Goal: Complete application form

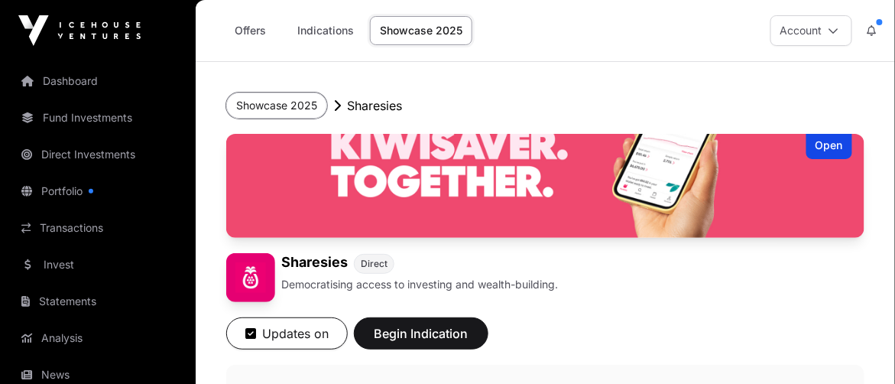
click at [271, 103] on button "Showcase 2025" at bounding box center [276, 105] width 101 height 26
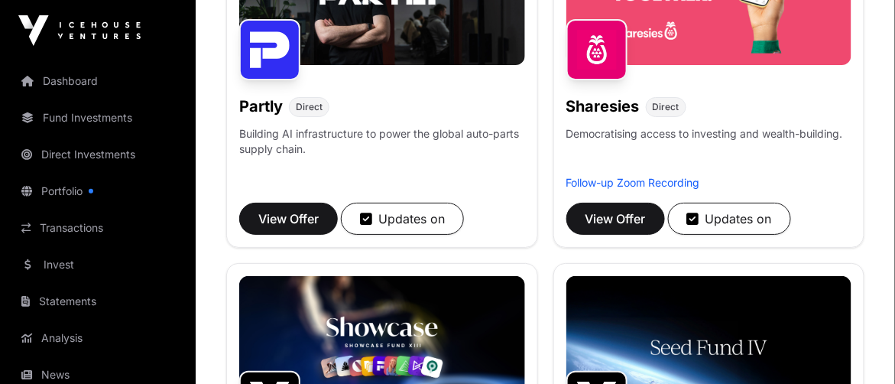
scroll to position [1375, 0]
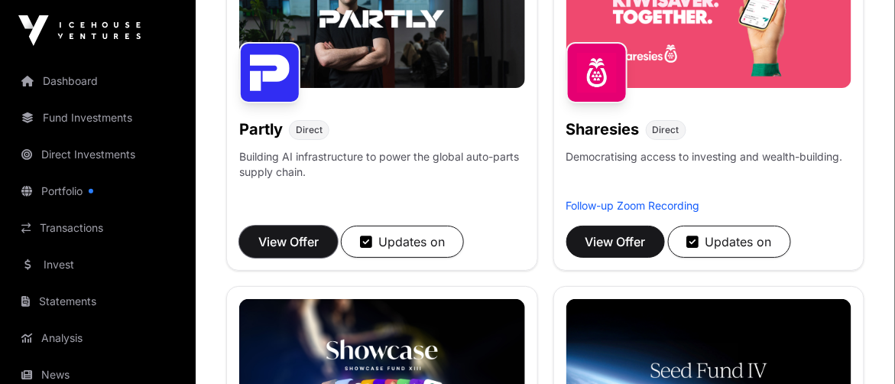
click at [300, 232] on span "View Offer" at bounding box center [288, 241] width 60 height 18
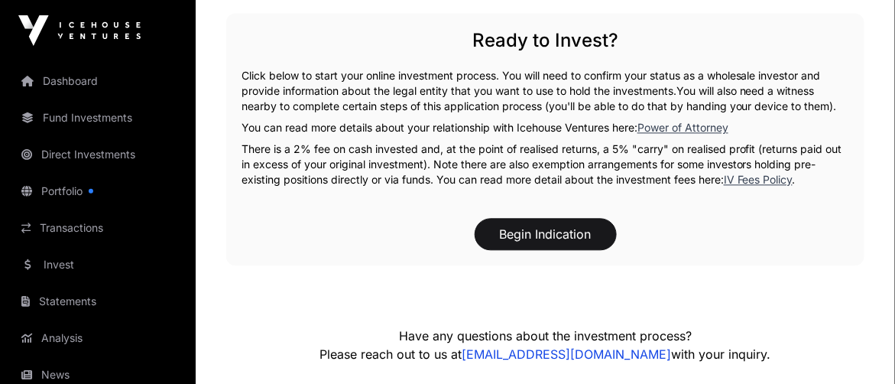
scroll to position [2293, 0]
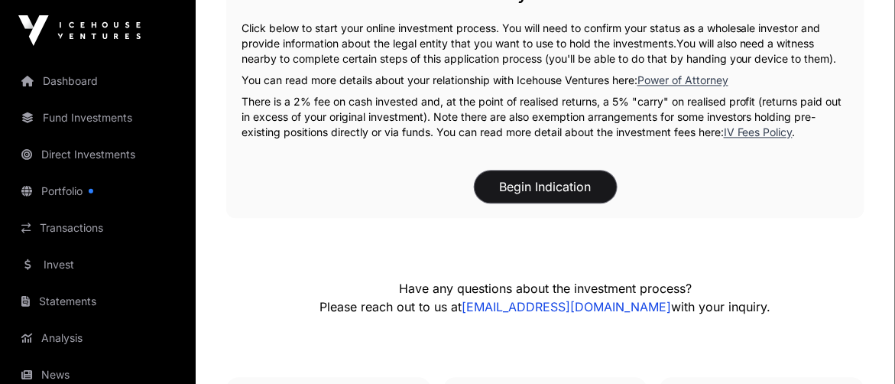
click at [557, 170] on button "Begin Indication" at bounding box center [546, 186] width 142 height 32
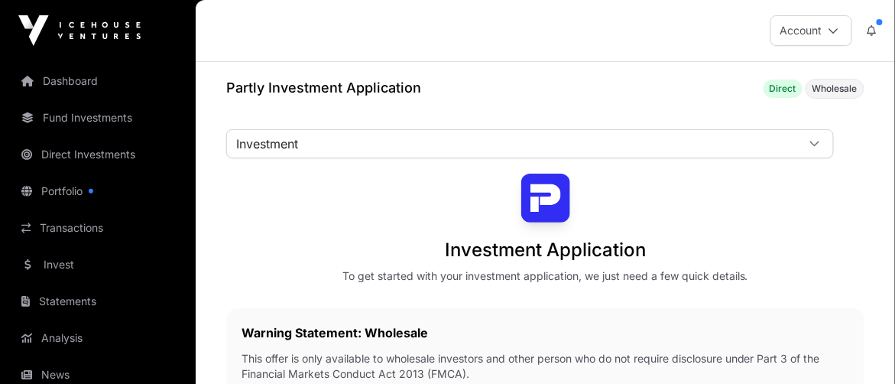
click at [815, 143] on icon at bounding box center [814, 143] width 9 height 5
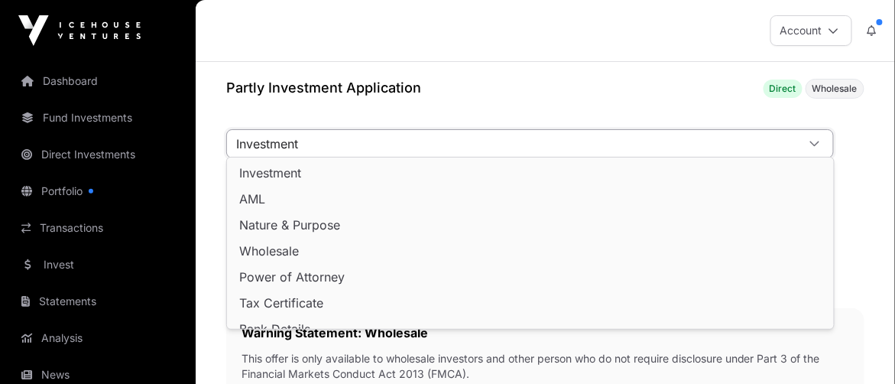
click at [295, 168] on span "Investment" at bounding box center [270, 173] width 62 height 12
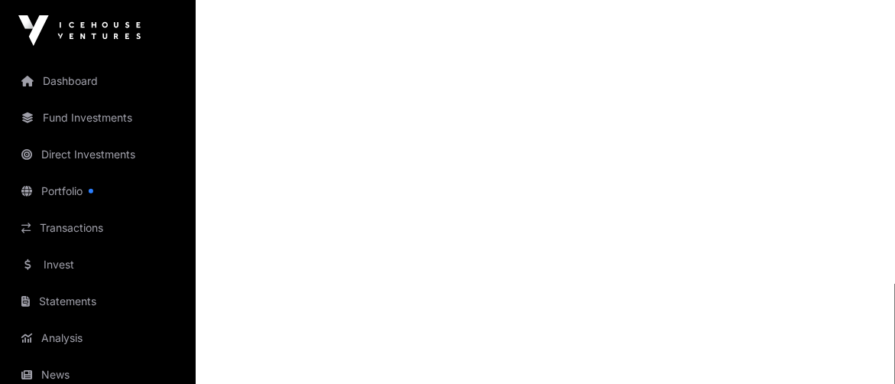
scroll to position [1834, 0]
click at [89, 151] on link "Direct Investments" at bounding box center [97, 155] width 171 height 34
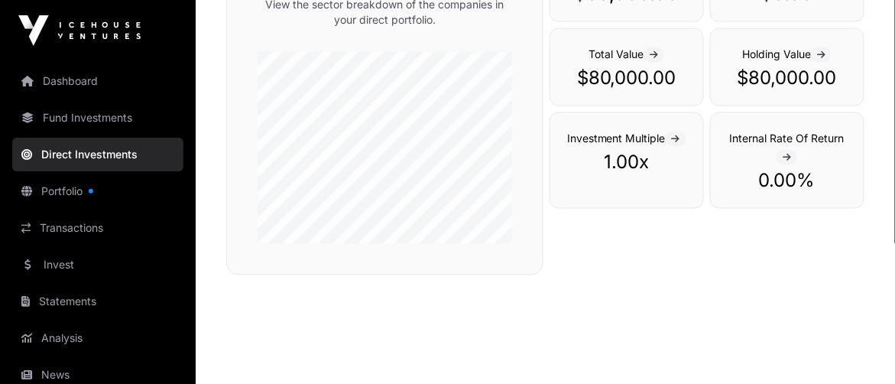
scroll to position [558, 0]
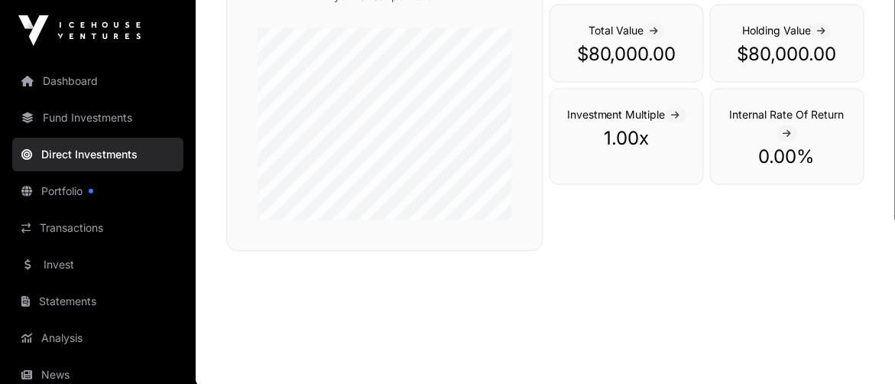
click at [63, 71] on link "Dashboard" at bounding box center [97, 81] width 171 height 34
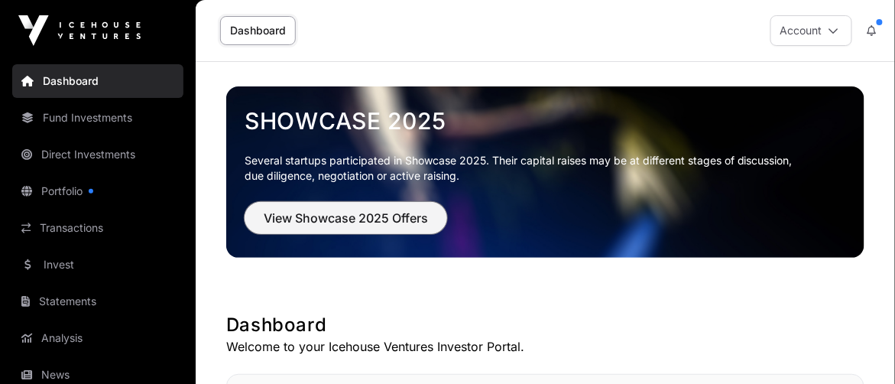
click at [339, 215] on span "View Showcase 2025 Offers" at bounding box center [346, 218] width 164 height 18
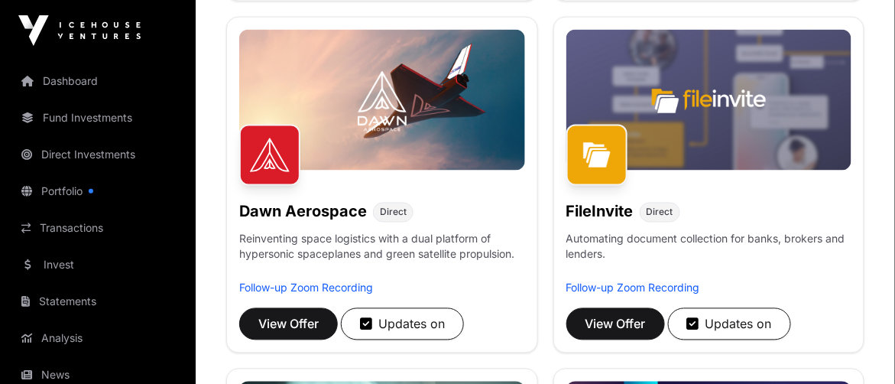
scroll to position [611, 0]
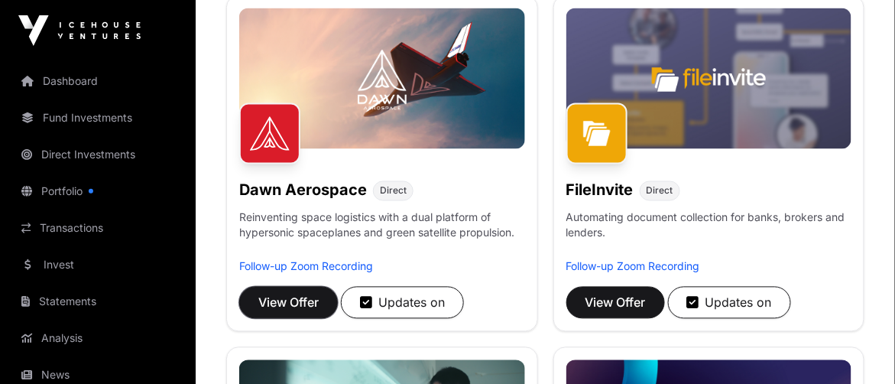
click at [297, 297] on span "View Offer" at bounding box center [288, 303] width 60 height 18
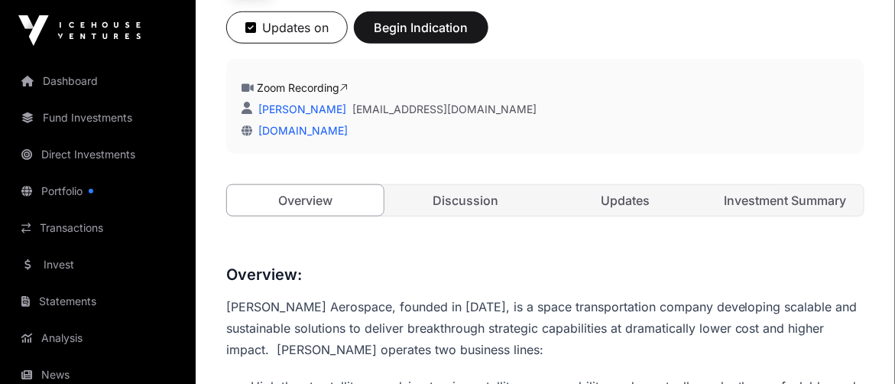
scroll to position [305, 0]
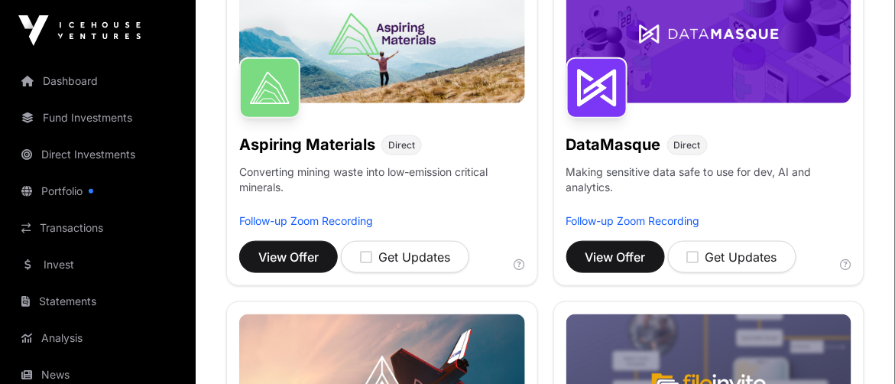
scroll to position [611, 0]
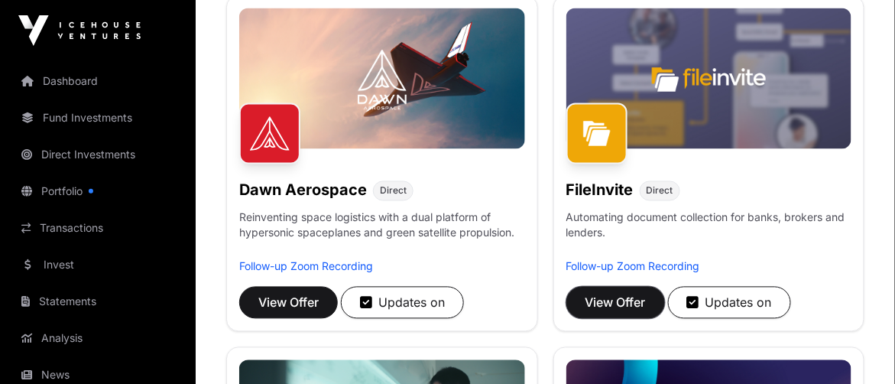
click at [614, 297] on span "View Offer" at bounding box center [616, 303] width 60 height 18
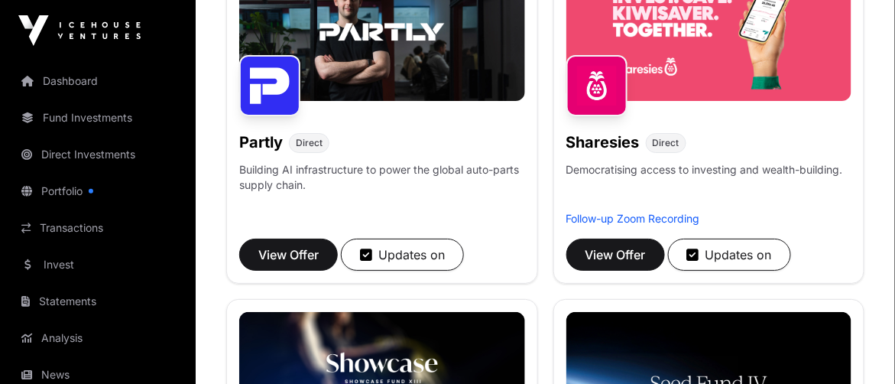
scroll to position [1375, 0]
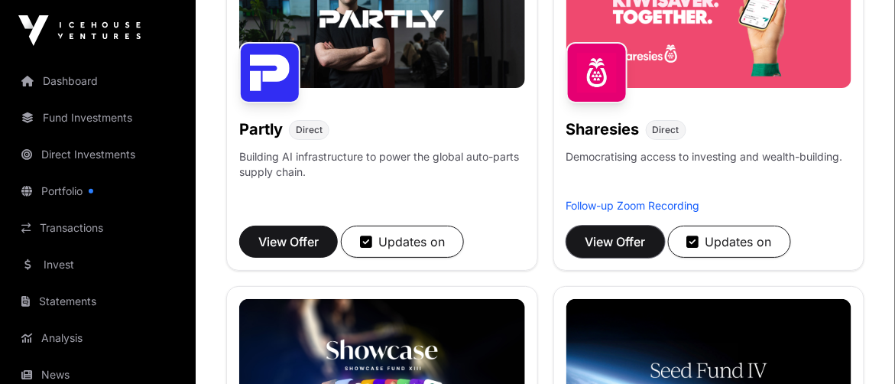
click at [625, 233] on span "View Offer" at bounding box center [616, 241] width 60 height 18
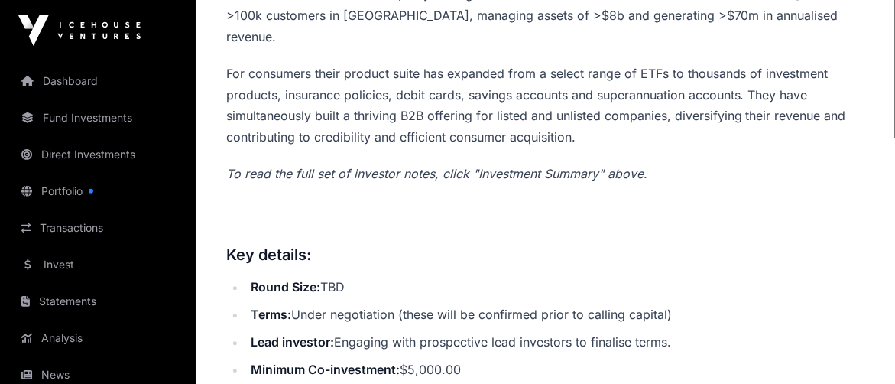
scroll to position [458, 0]
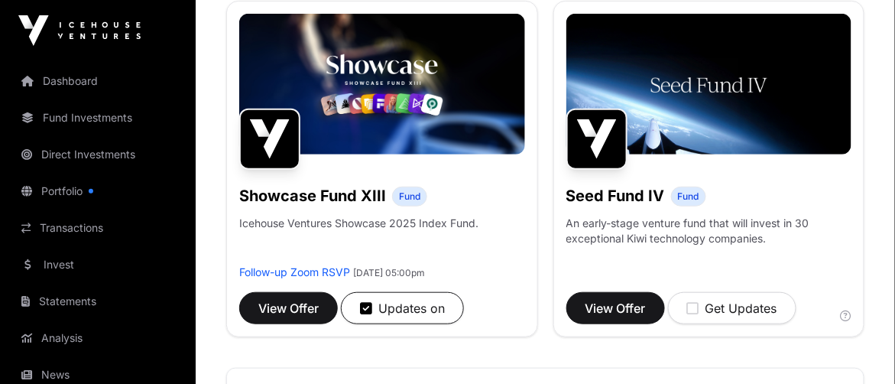
scroll to position [1681, 0]
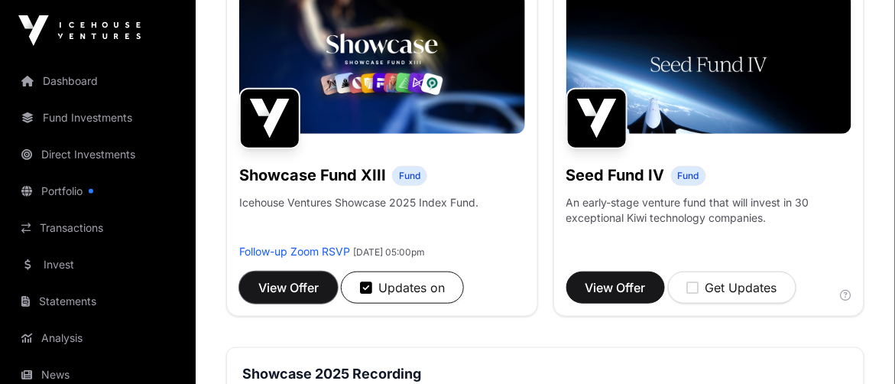
click at [292, 278] on span "View Offer" at bounding box center [288, 287] width 60 height 18
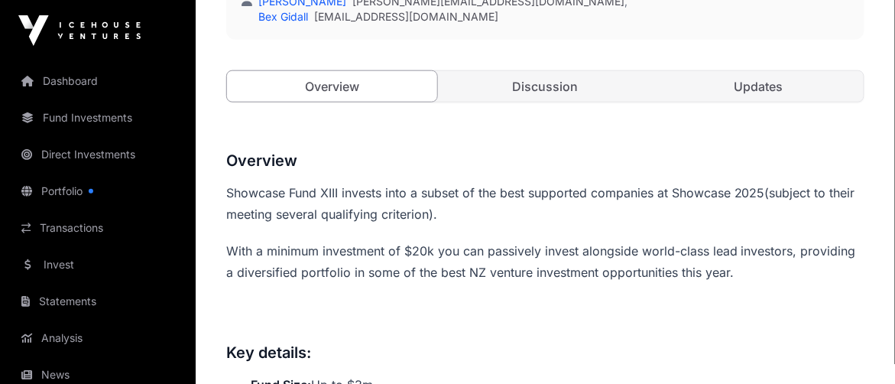
scroll to position [305, 0]
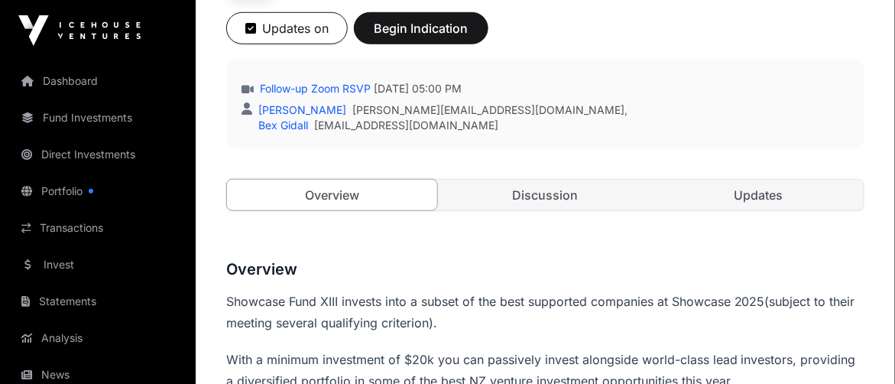
click at [548, 187] on link "Discussion" at bounding box center [545, 195] width 210 height 31
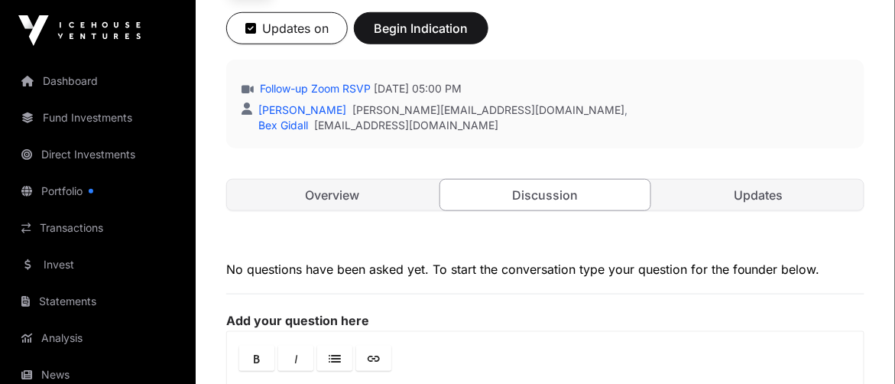
click at [761, 195] on link "Updates" at bounding box center [759, 195] width 210 height 31
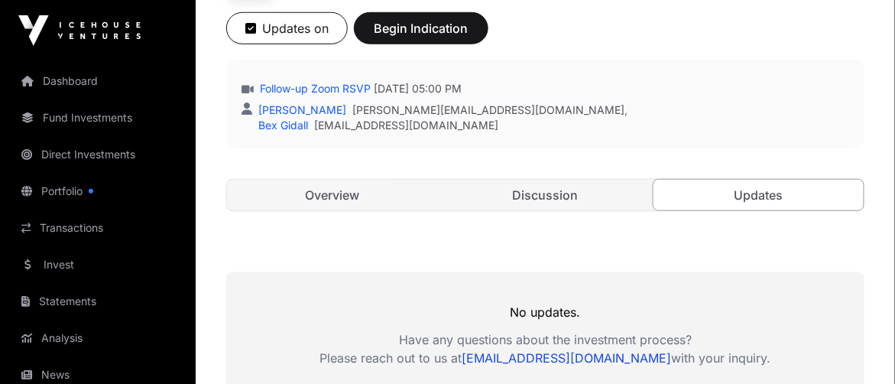
click at [336, 190] on link "Overview" at bounding box center [332, 195] width 210 height 31
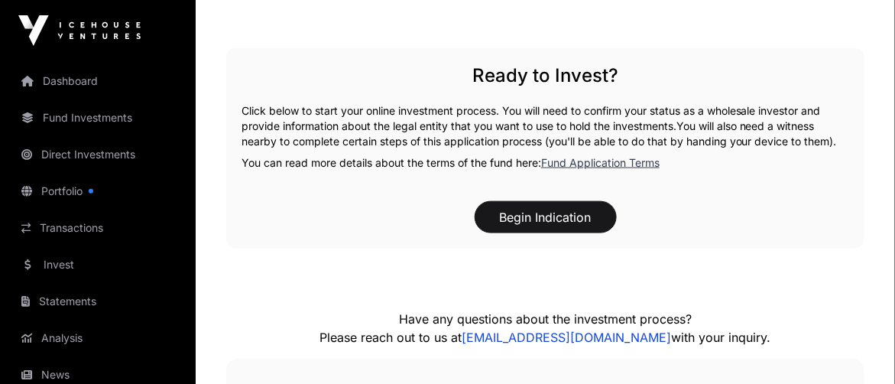
scroll to position [1910, 0]
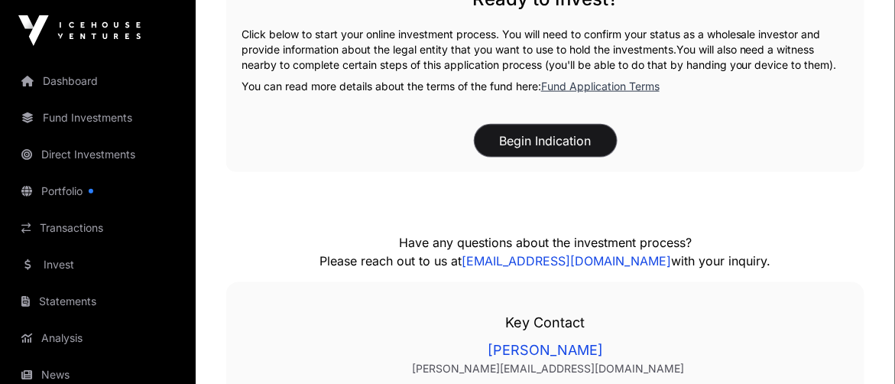
click at [557, 138] on button "Begin Indication" at bounding box center [546, 141] width 142 height 32
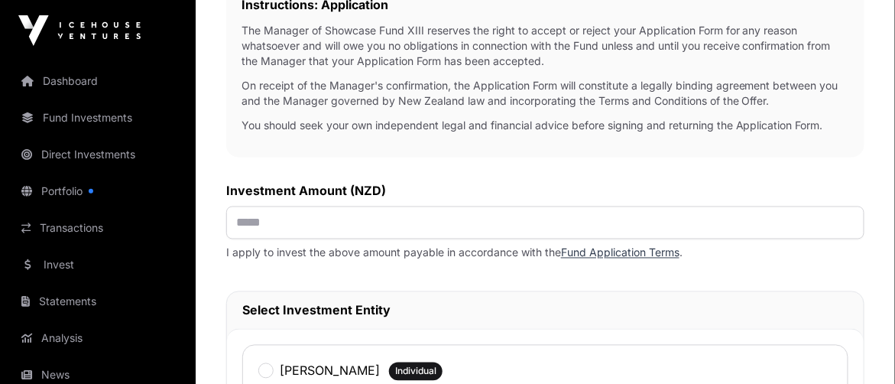
scroll to position [611, 0]
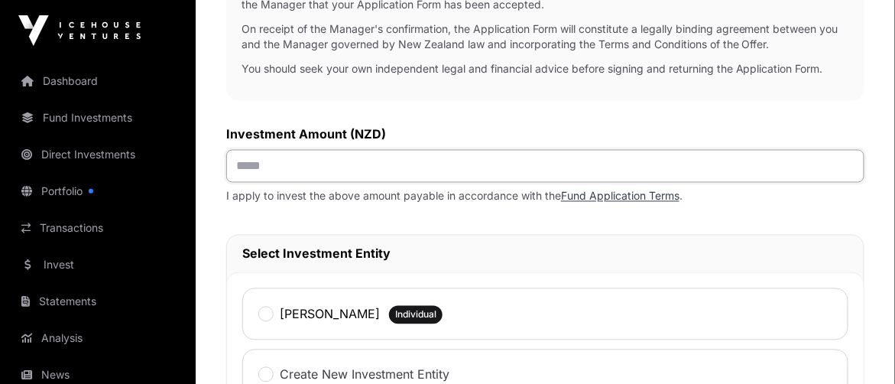
click at [251, 180] on input "text" at bounding box center [545, 166] width 638 height 33
type input "*******"
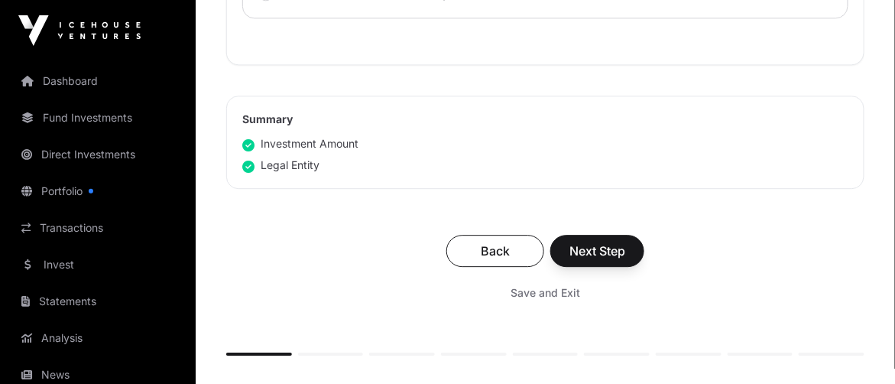
scroll to position [993, 0]
click at [619, 259] on span "Next Step" at bounding box center [598, 250] width 56 height 18
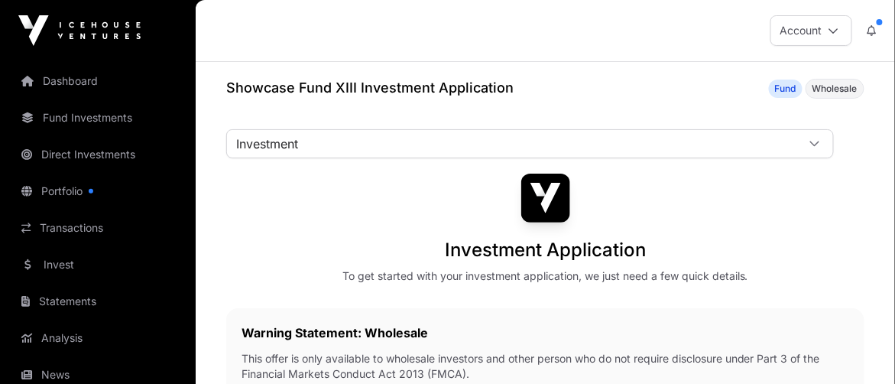
click at [812, 141] on icon at bounding box center [814, 143] width 9 height 5
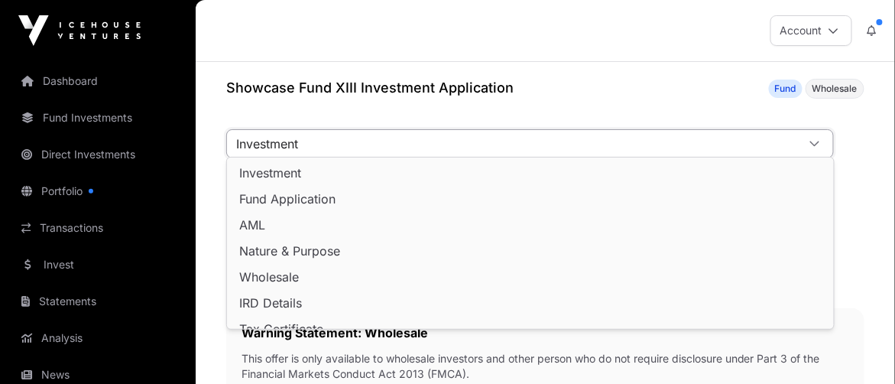
click at [813, 140] on icon at bounding box center [815, 143] width 11 height 11
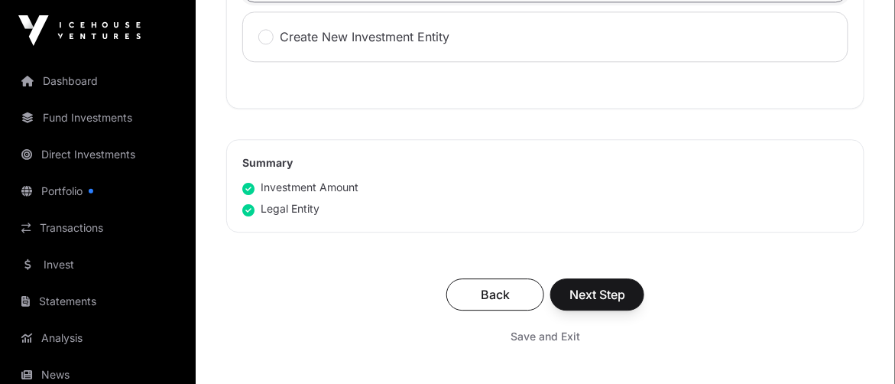
scroll to position [993, 0]
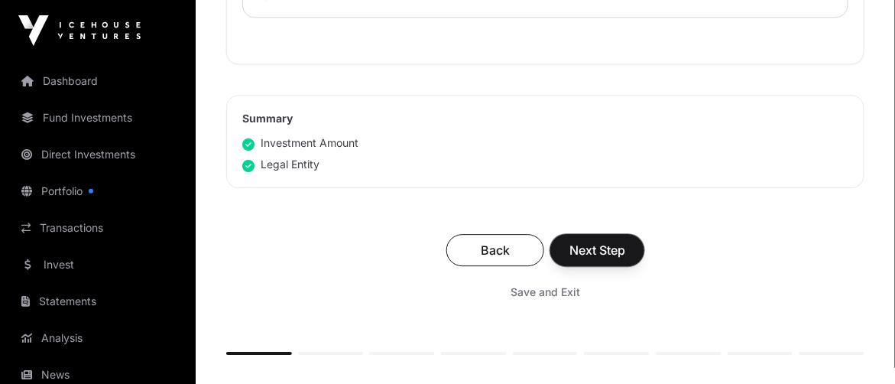
click at [604, 259] on span "Next Step" at bounding box center [598, 250] width 56 height 18
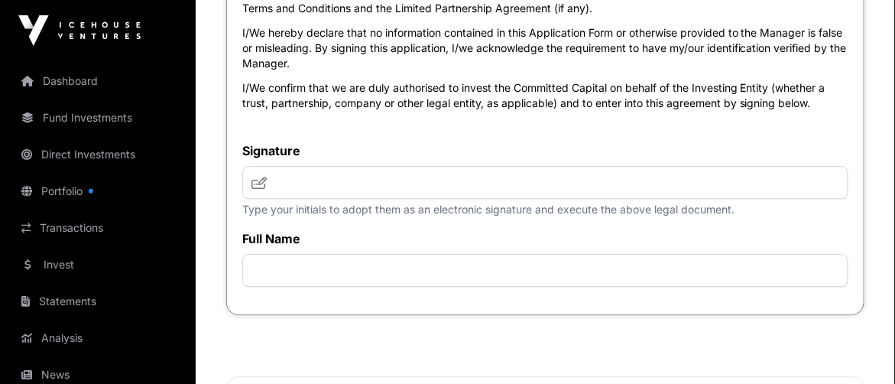
scroll to position [6879, 0]
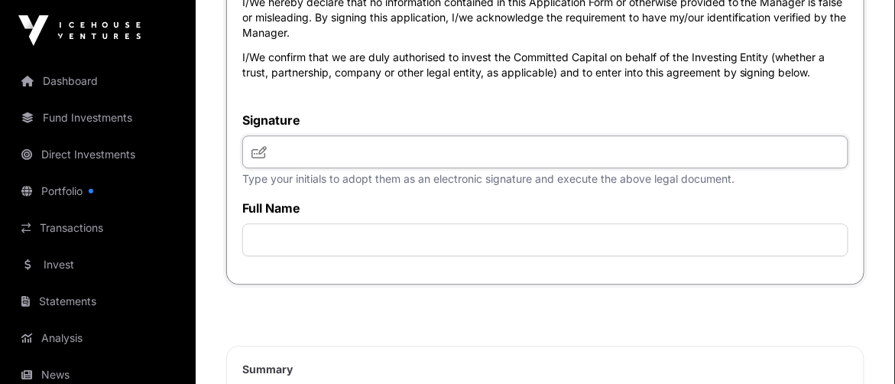
click at [284, 168] on input "text" at bounding box center [545, 151] width 606 height 33
type input "*****"
click at [310, 256] on input "text" at bounding box center [545, 239] width 606 height 33
type input "**********"
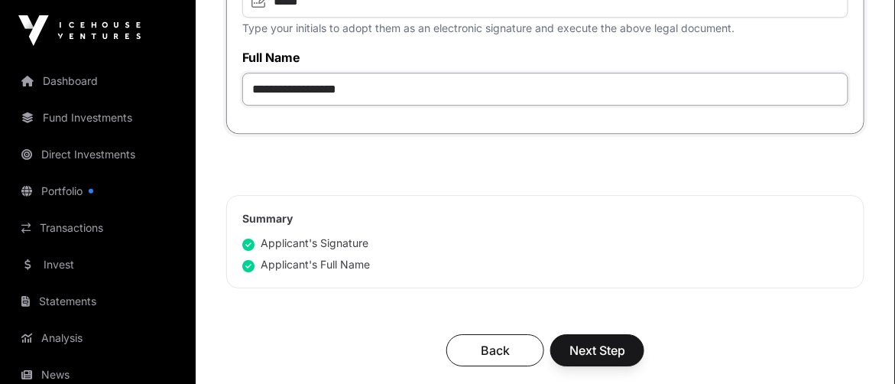
scroll to position [7109, 0]
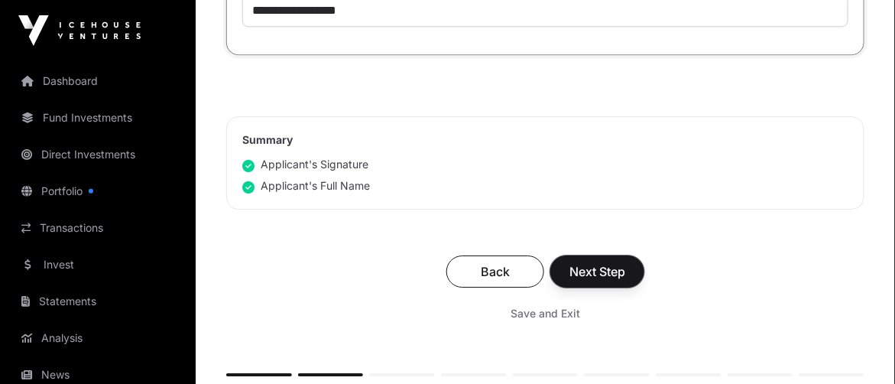
click at [595, 281] on span "Next Step" at bounding box center [598, 271] width 56 height 18
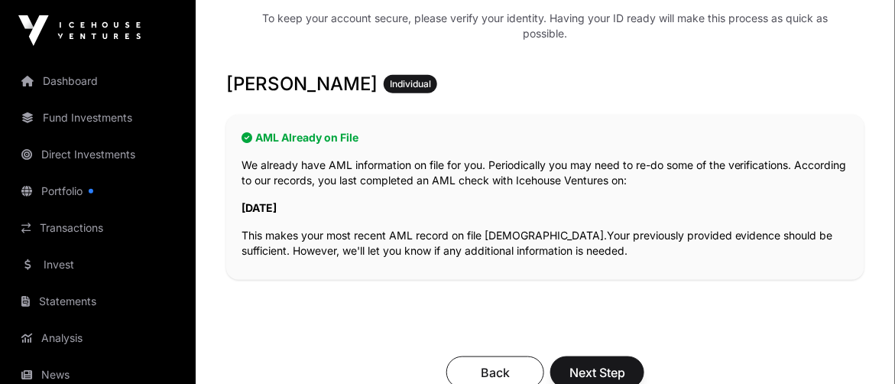
scroll to position [305, 0]
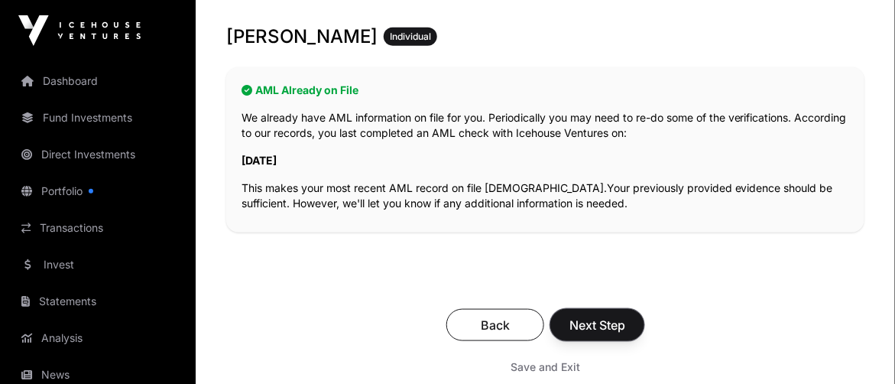
click at [581, 323] on span "Next Step" at bounding box center [598, 325] width 56 height 18
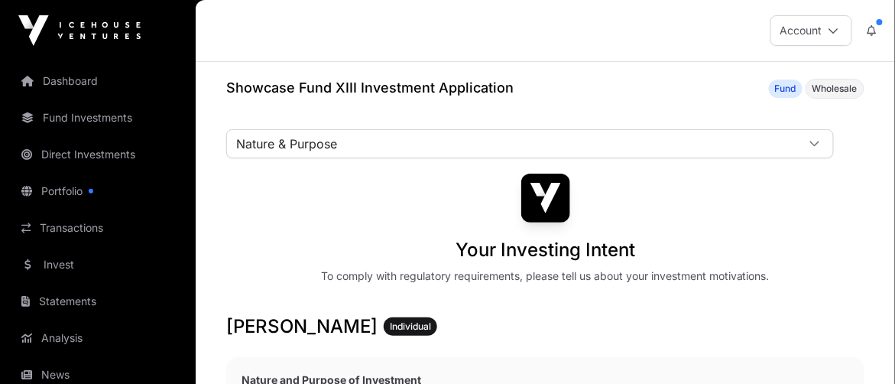
click at [818, 139] on icon at bounding box center [815, 143] width 11 height 11
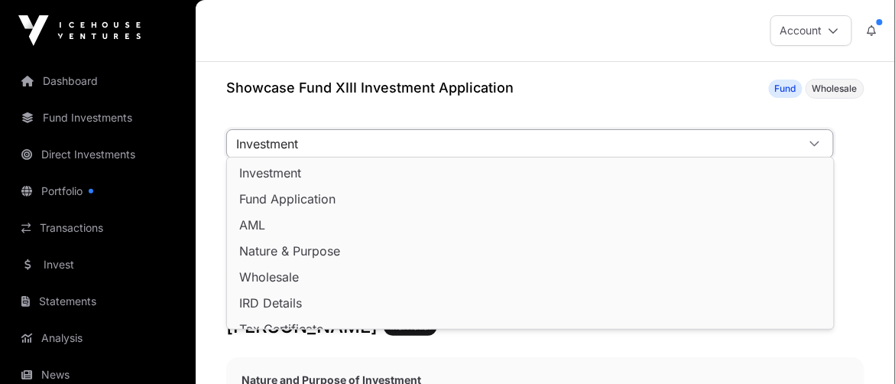
click at [297, 172] on span "Investment" at bounding box center [270, 173] width 62 height 12
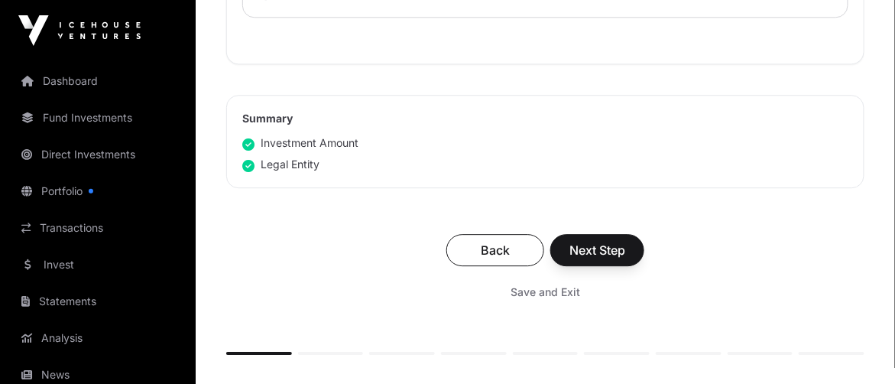
scroll to position [1069, 0]
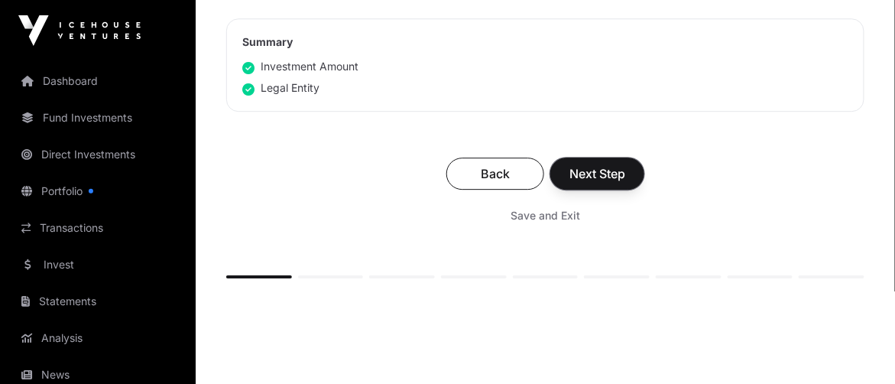
click at [588, 183] on span "Next Step" at bounding box center [598, 173] width 56 height 18
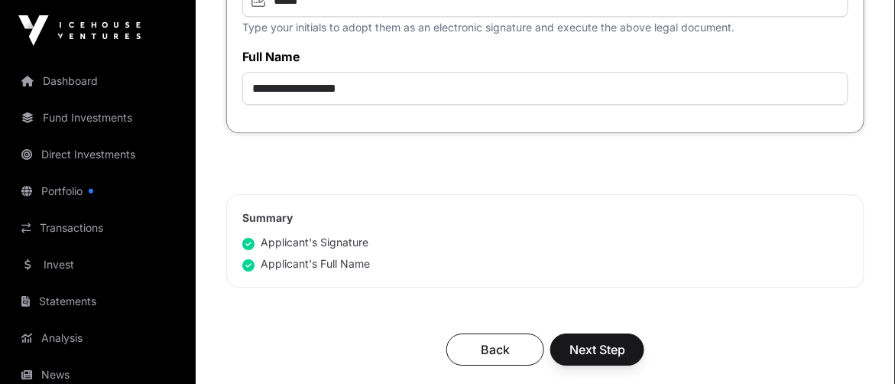
scroll to position [7109, 0]
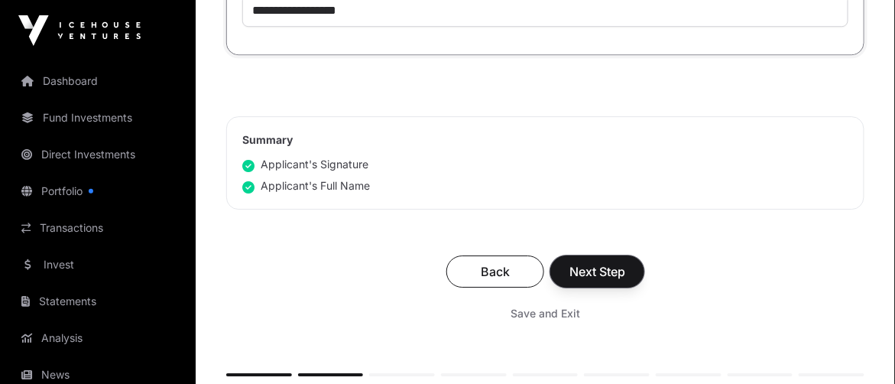
click at [617, 281] on span "Next Step" at bounding box center [598, 271] width 56 height 18
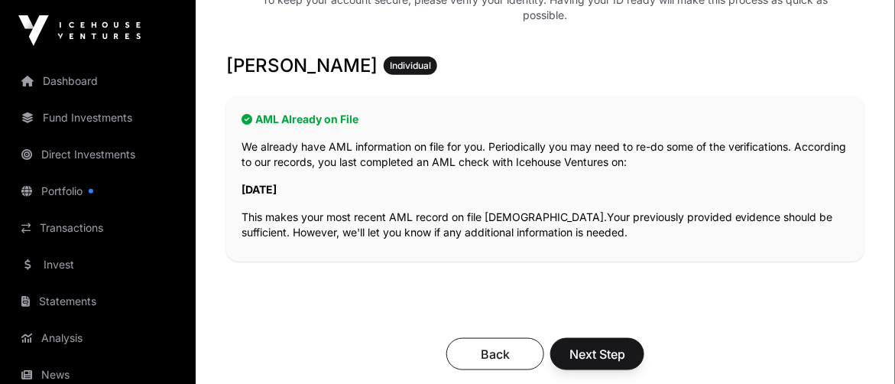
scroll to position [305, 0]
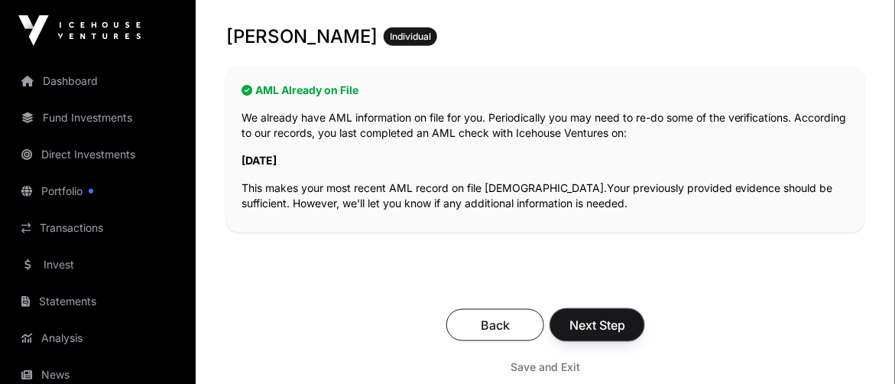
click at [602, 318] on span "Next Step" at bounding box center [598, 325] width 56 height 18
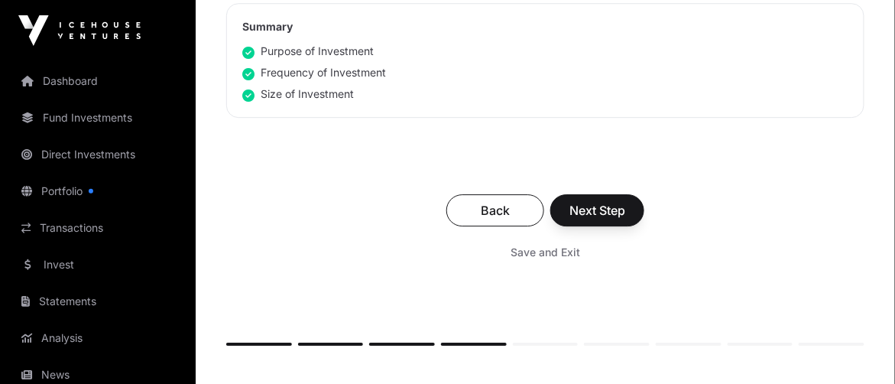
scroll to position [1146, 0]
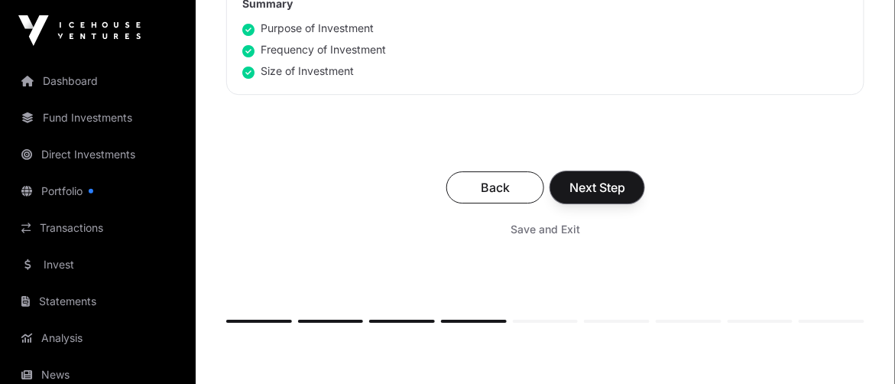
click at [613, 180] on span "Next Step" at bounding box center [598, 187] width 56 height 18
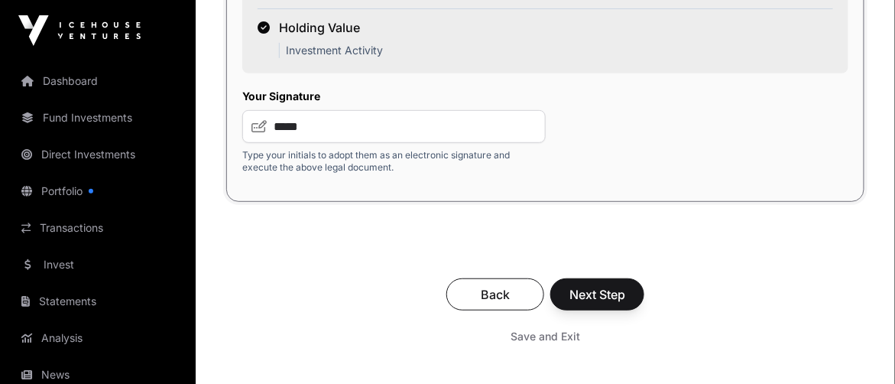
scroll to position [3133, 0]
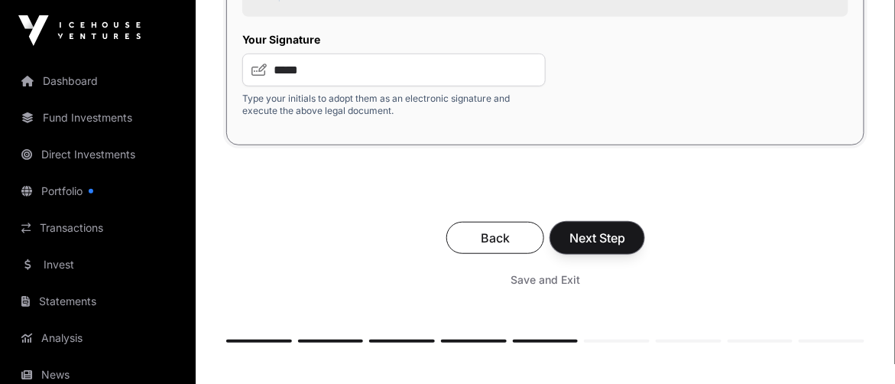
click at [614, 232] on span "Next Step" at bounding box center [598, 238] width 56 height 18
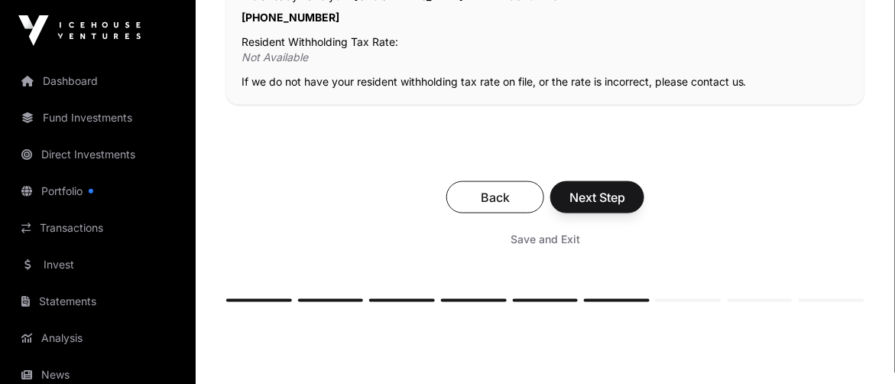
scroll to position [458, 0]
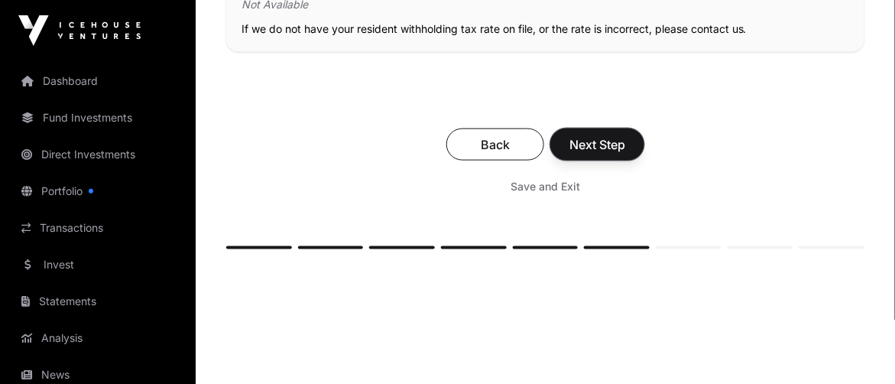
click at [613, 143] on span "Next Step" at bounding box center [598, 144] width 56 height 18
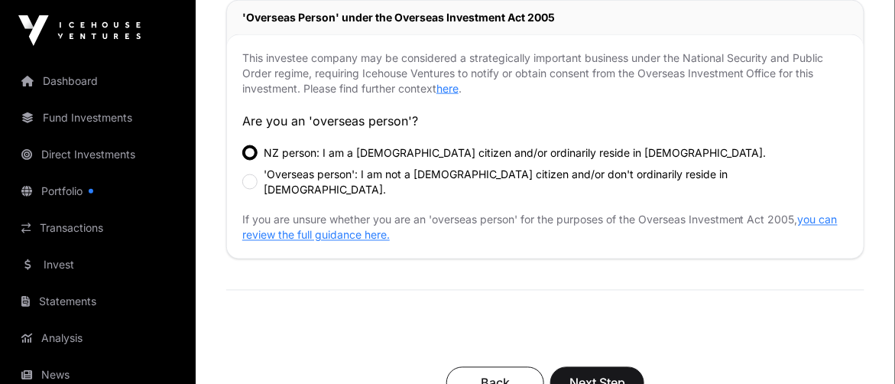
scroll to position [611, 0]
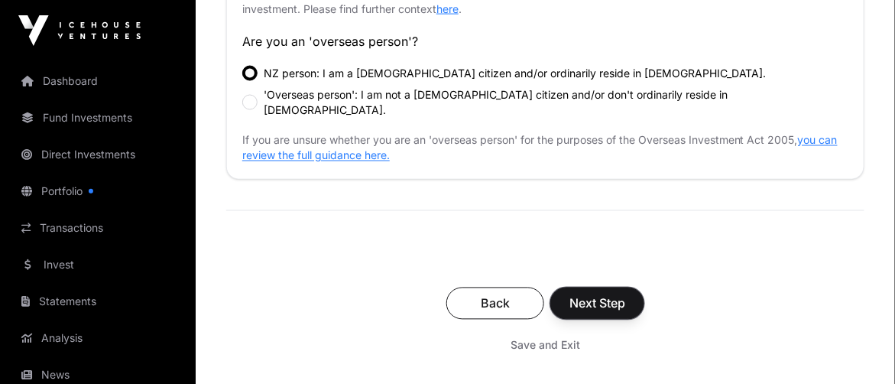
click at [593, 294] on span "Next Step" at bounding box center [598, 303] width 56 height 18
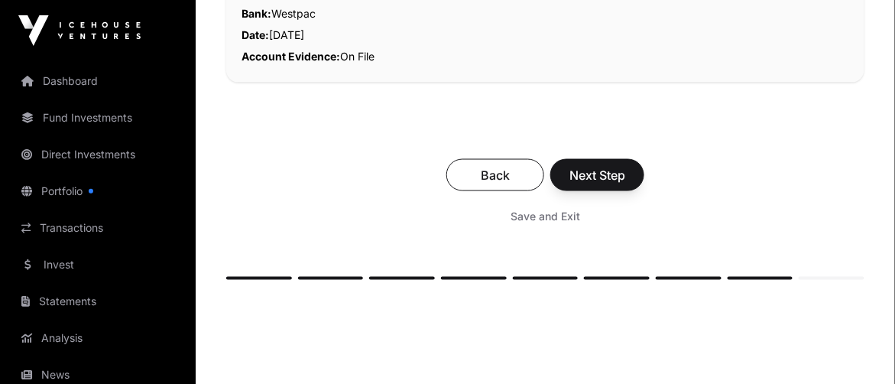
scroll to position [534, 0]
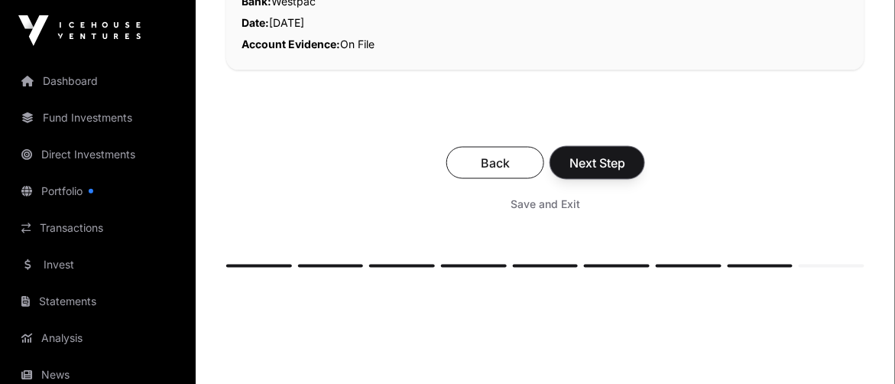
click at [604, 157] on span "Next Step" at bounding box center [598, 163] width 56 height 18
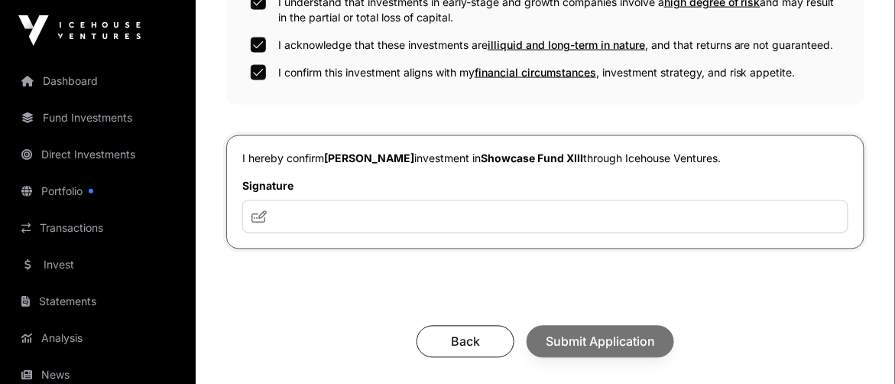
scroll to position [611, 0]
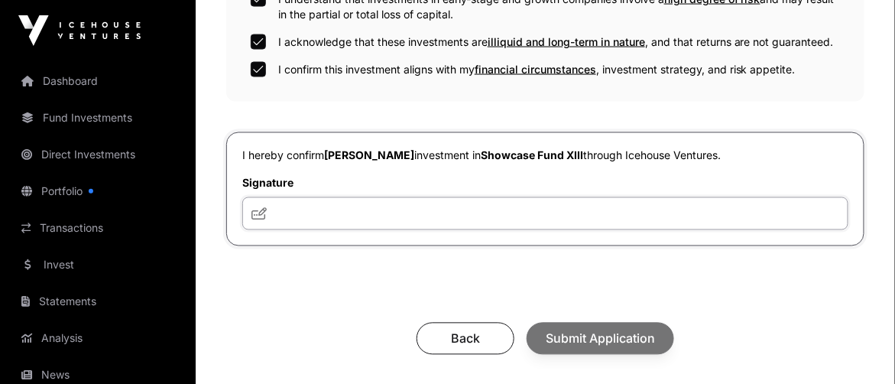
click at [303, 219] on input "text" at bounding box center [545, 213] width 606 height 33
click at [293, 209] on input "text" at bounding box center [545, 213] width 606 height 33
click at [295, 206] on input "text" at bounding box center [545, 213] width 606 height 33
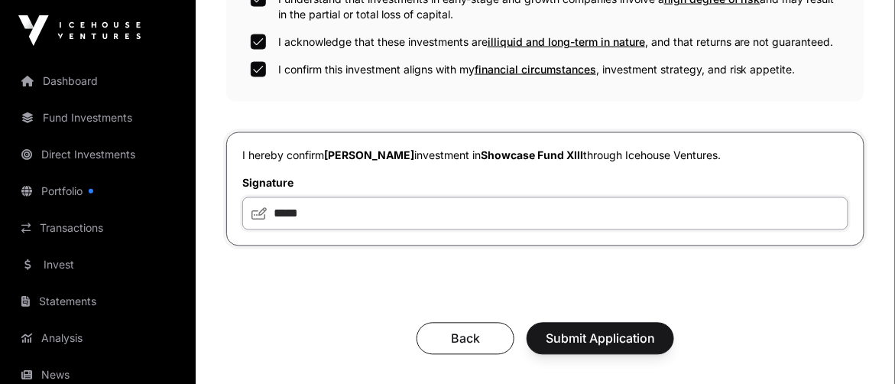
click at [359, 214] on input "*****" at bounding box center [545, 213] width 606 height 33
click at [258, 208] on icon at bounding box center [259, 214] width 15 height 12
click at [330, 203] on input "*****" at bounding box center [545, 213] width 606 height 33
drag, startPoint x: 340, startPoint y: 208, endPoint x: 313, endPoint y: 203, distance: 27.9
click at [313, 203] on input "*****" at bounding box center [545, 213] width 606 height 33
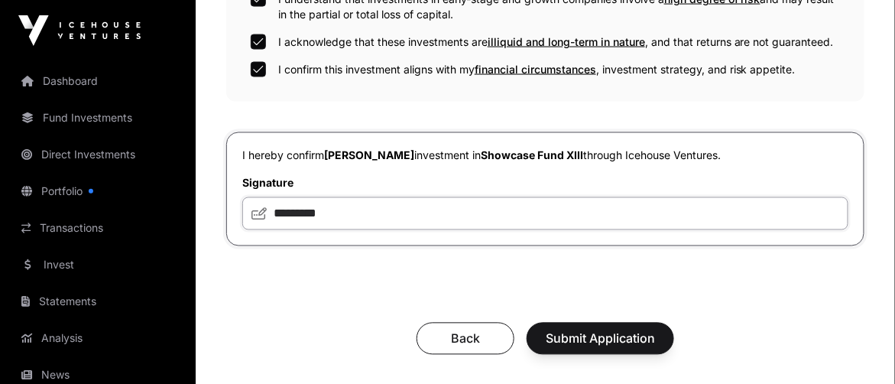
type input "*********"
click at [586, 335] on span "Submit Application" at bounding box center [600, 338] width 109 height 18
